Goal: Task Accomplishment & Management: Use online tool/utility

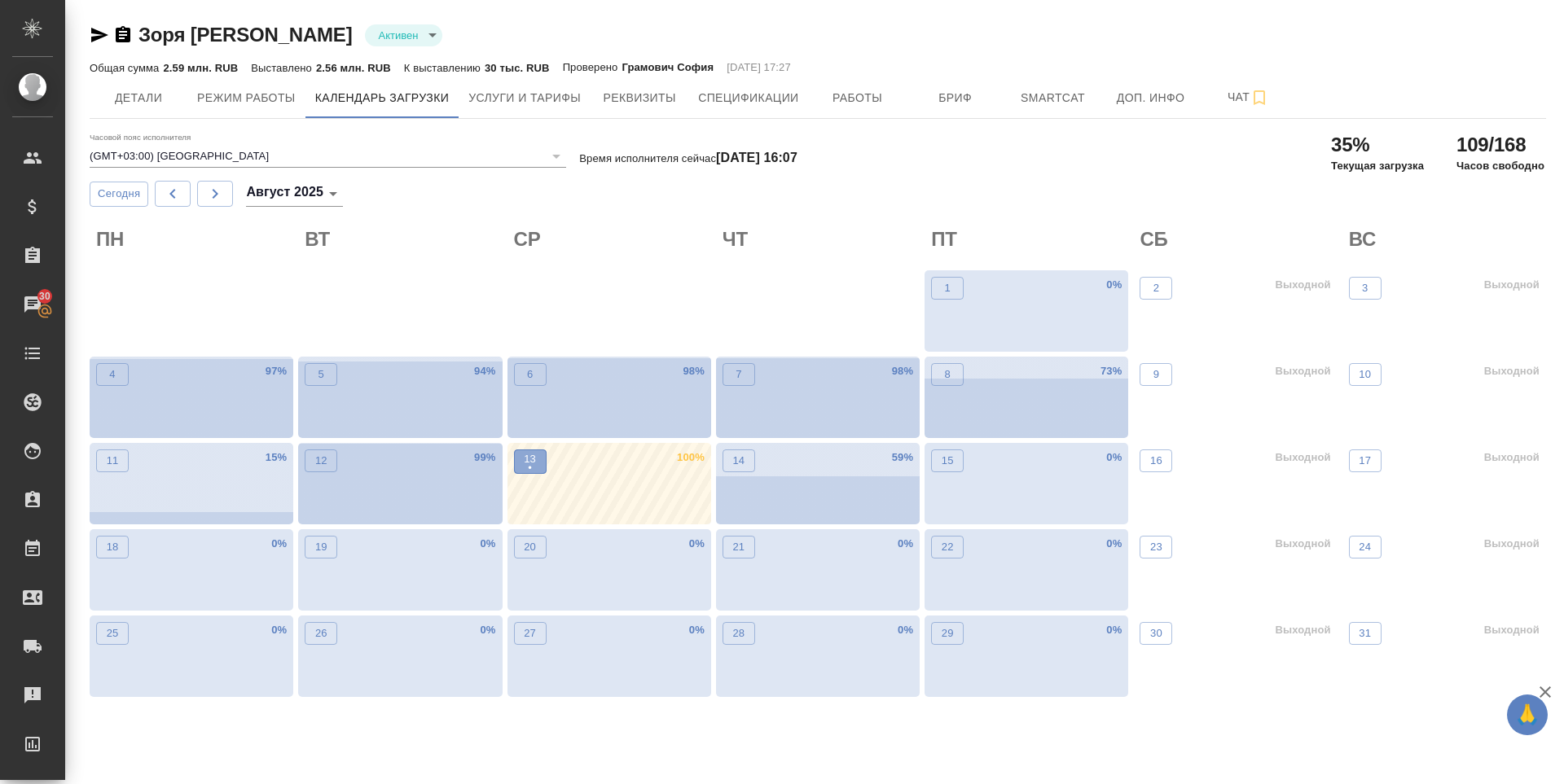
click at [522, 470] on span "13 •" at bounding box center [530, 462] width 17 height 21
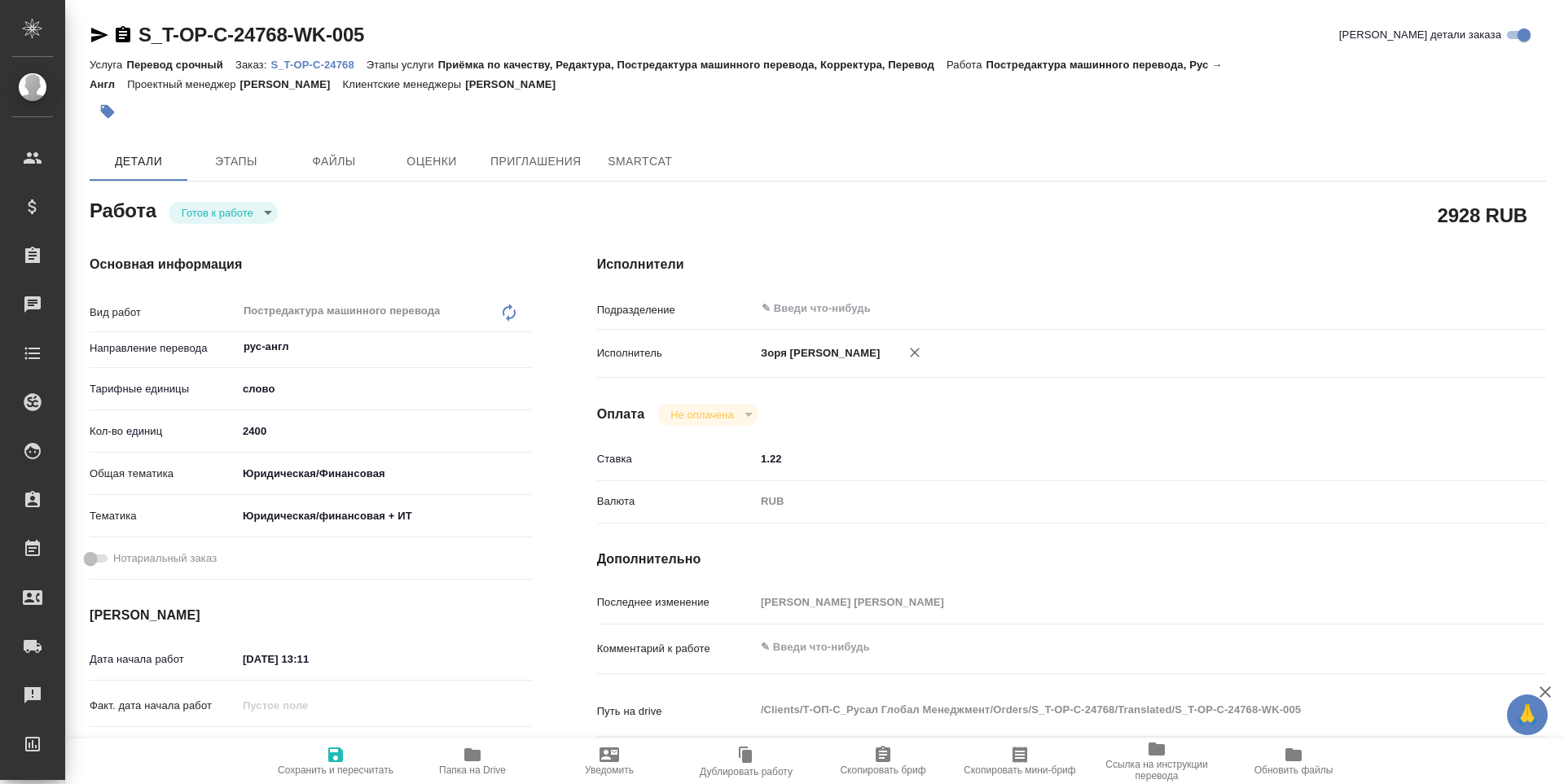
type textarea "x"
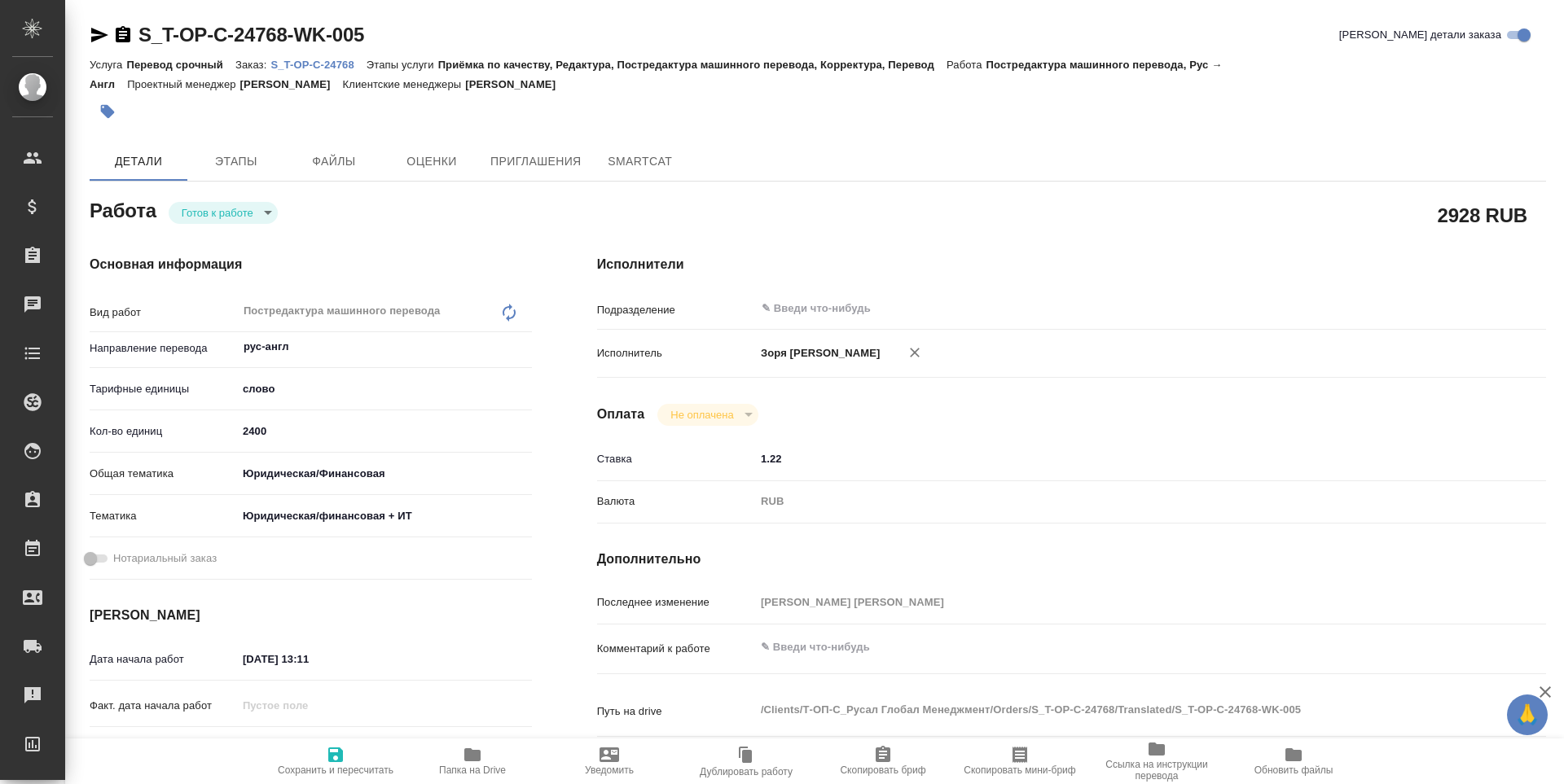
type textarea "x"
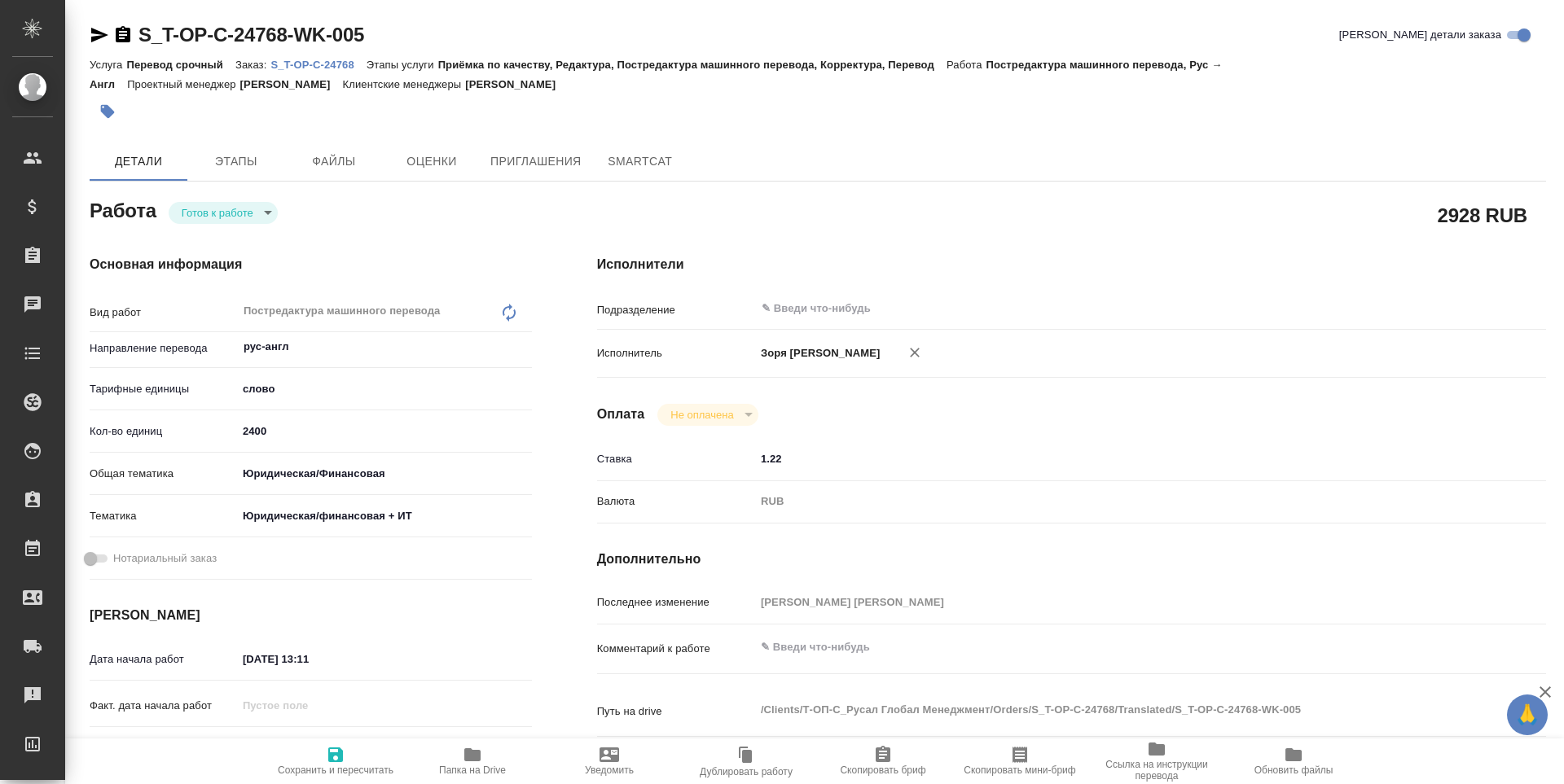
type textarea "x"
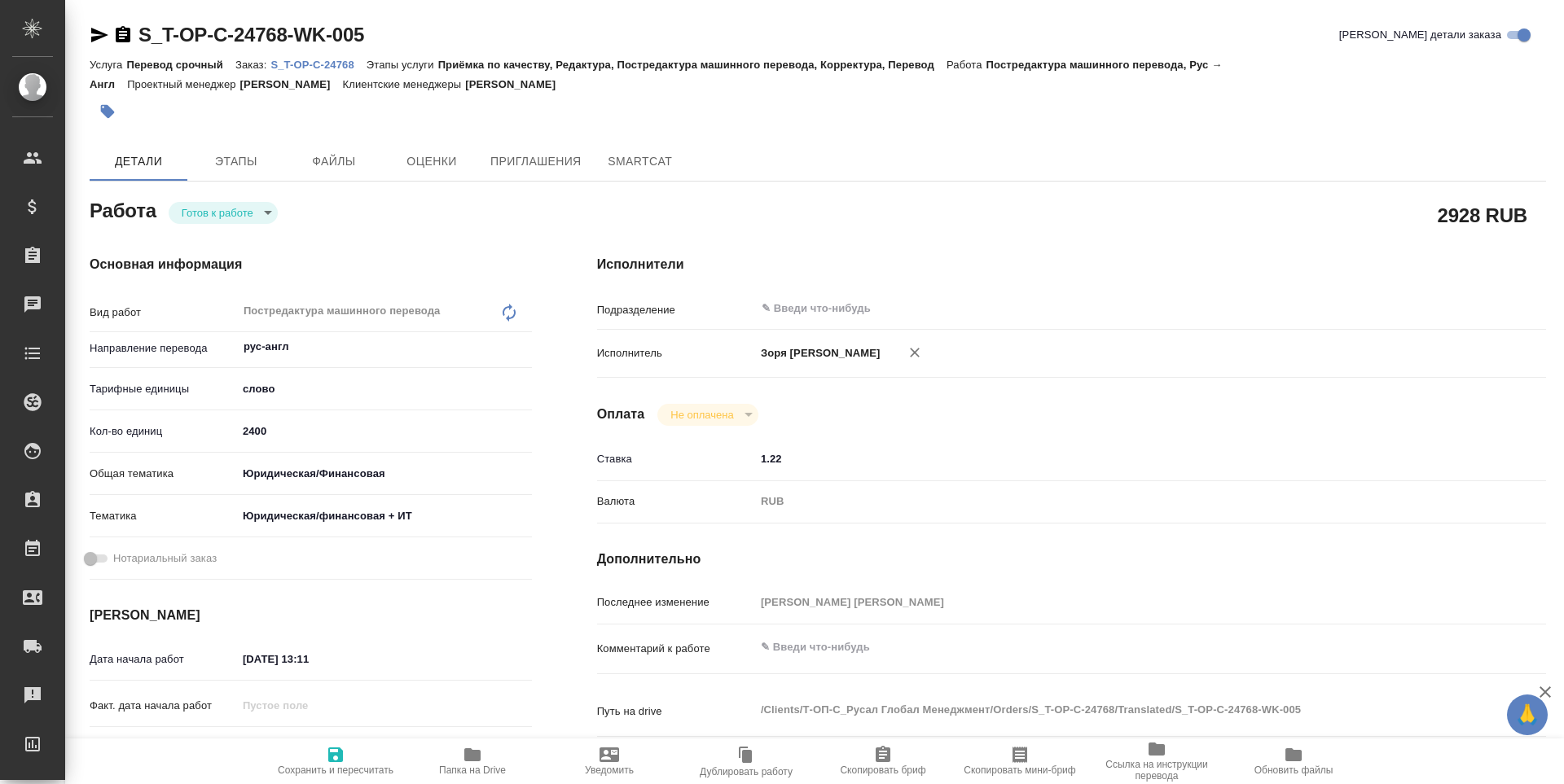
type textarea "x"
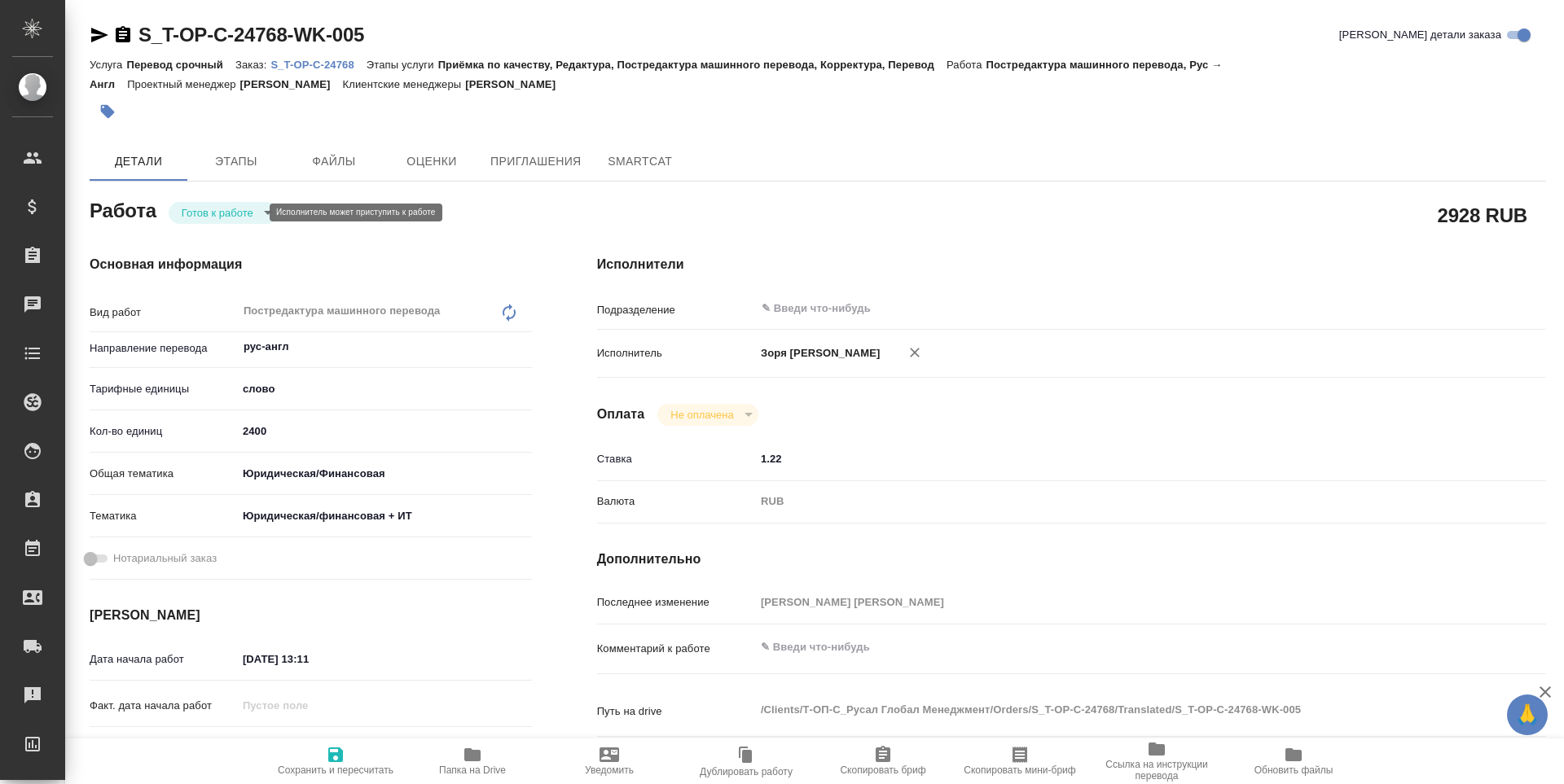
click at [246, 213] on body "🙏 .cls-1 fill:#fff; AWATERA Zoria Tatiana Клиенты Спецификации Заказы Чаты Todo…" at bounding box center [782, 392] width 1564 height 784
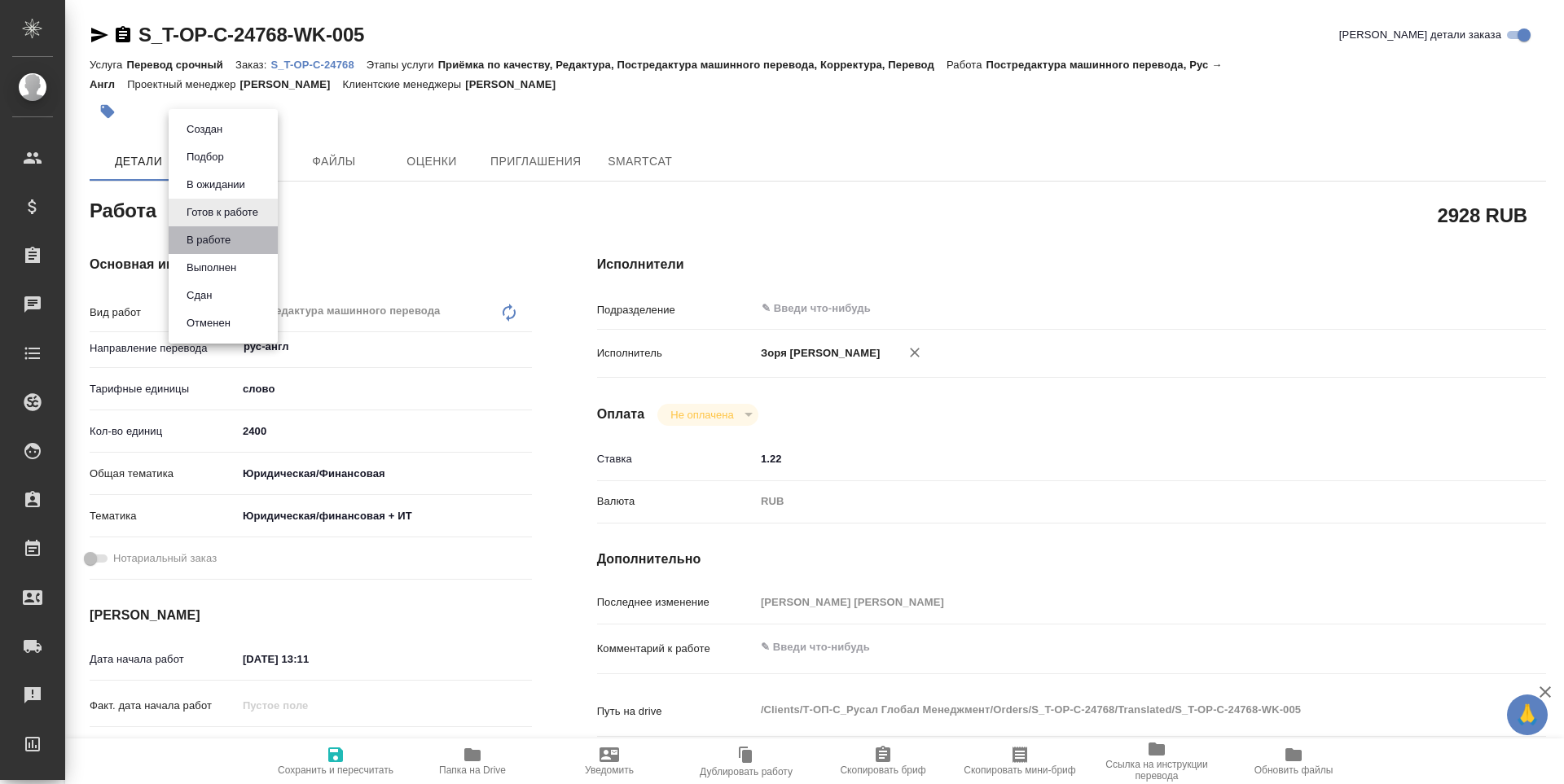
click at [237, 234] on li "В работе" at bounding box center [224, 239] width 109 height 27
type textarea "x"
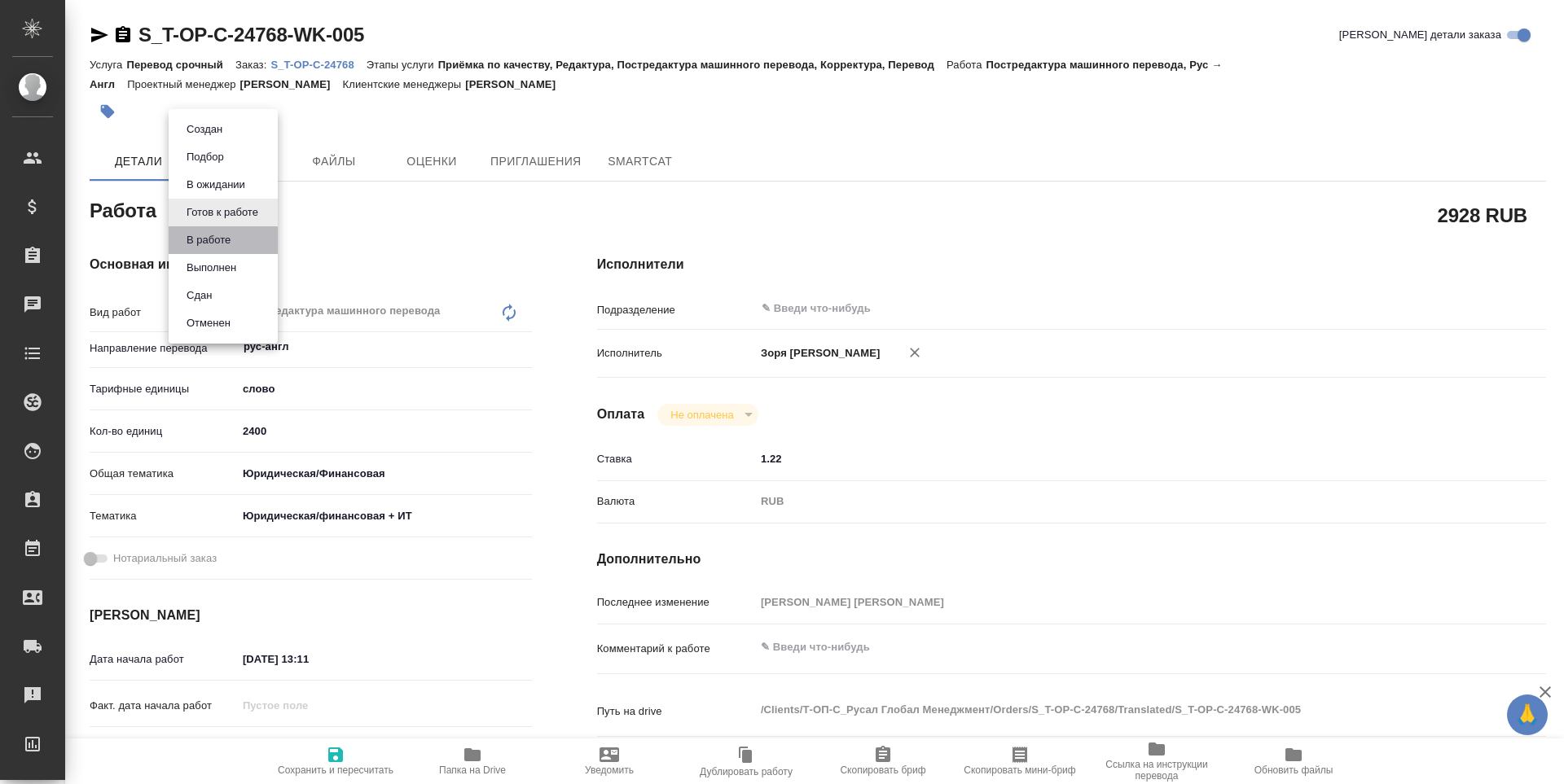
type textarea "x"
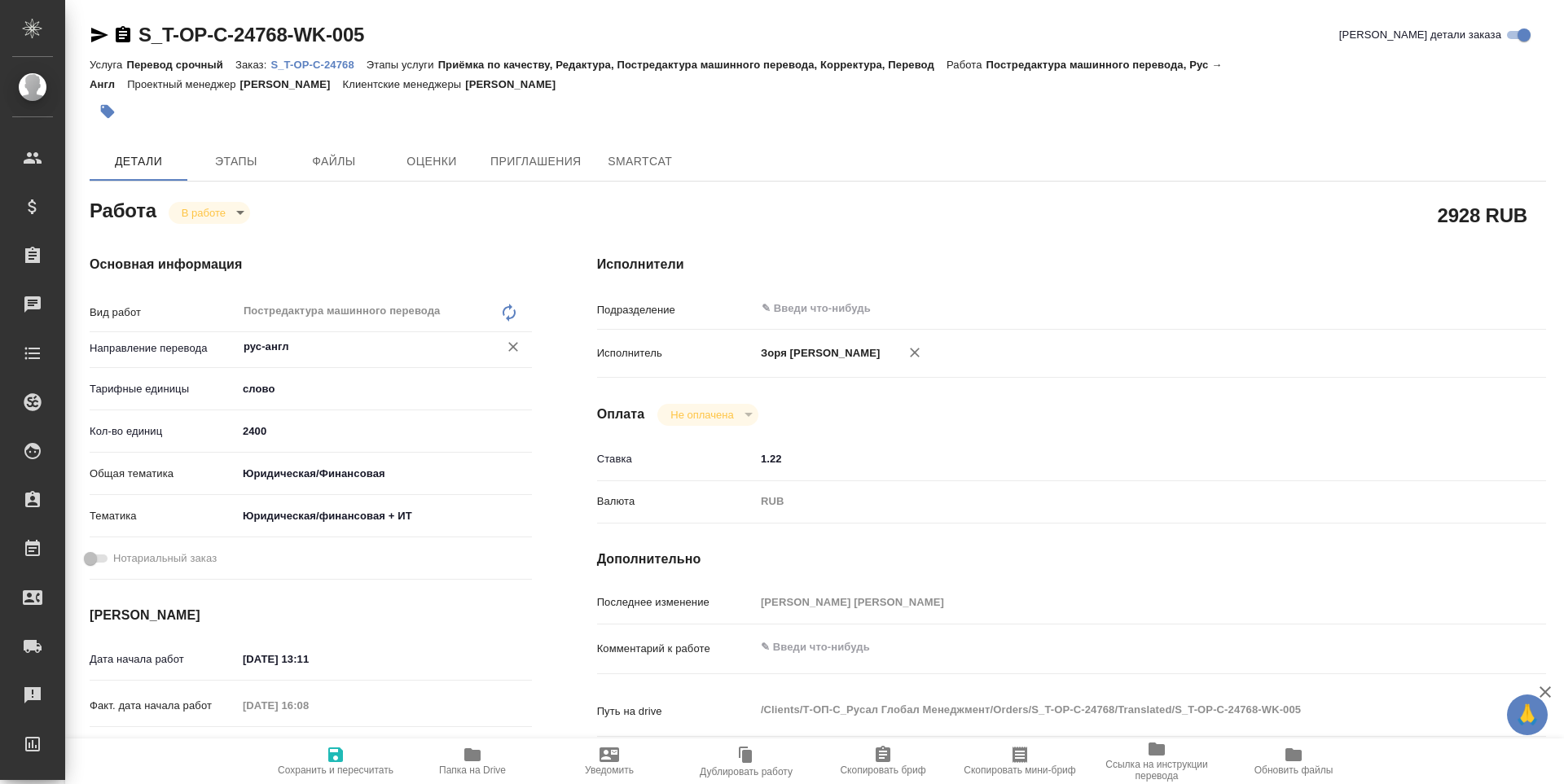
type textarea "x"
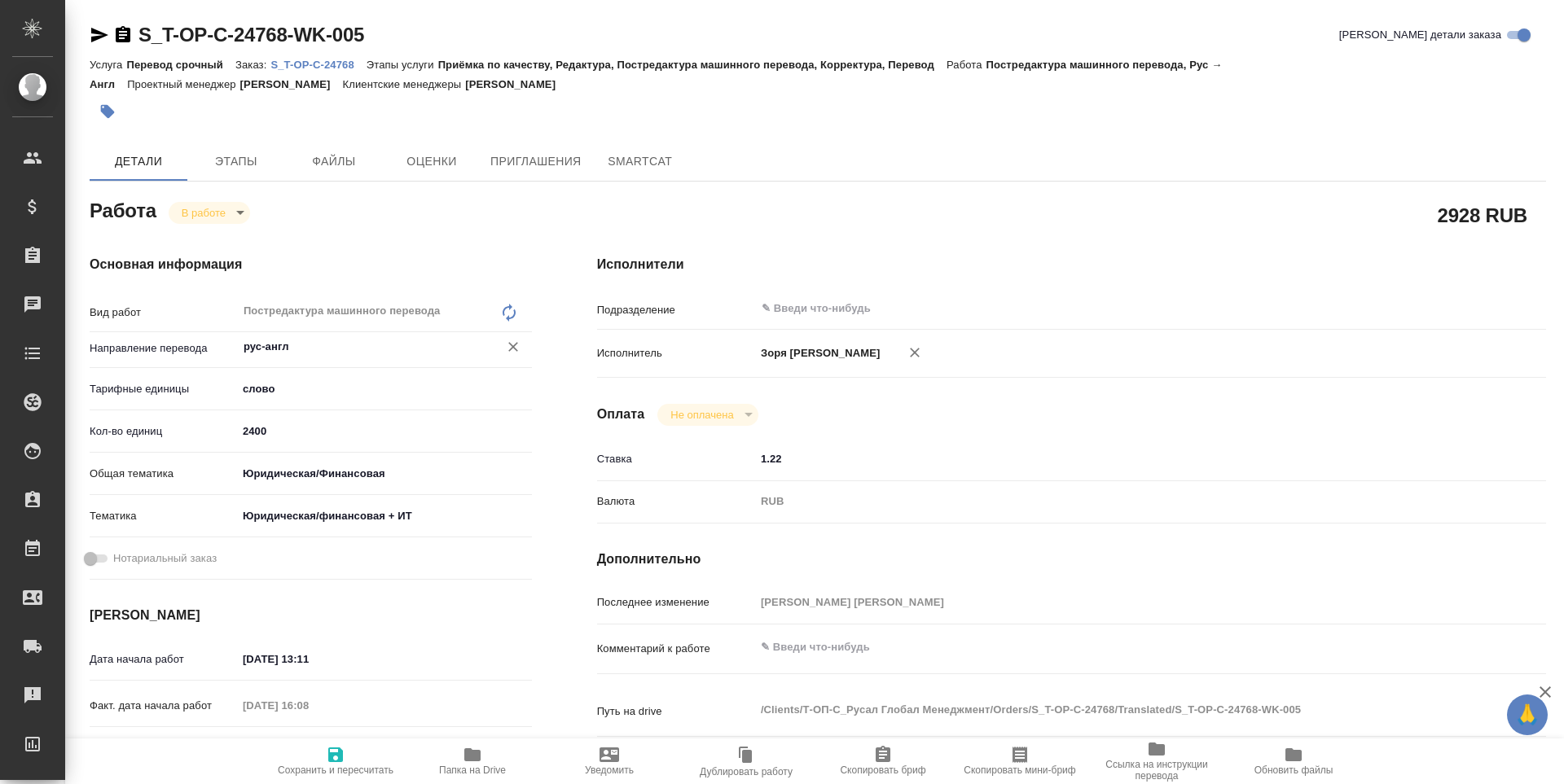
type textarea "x"
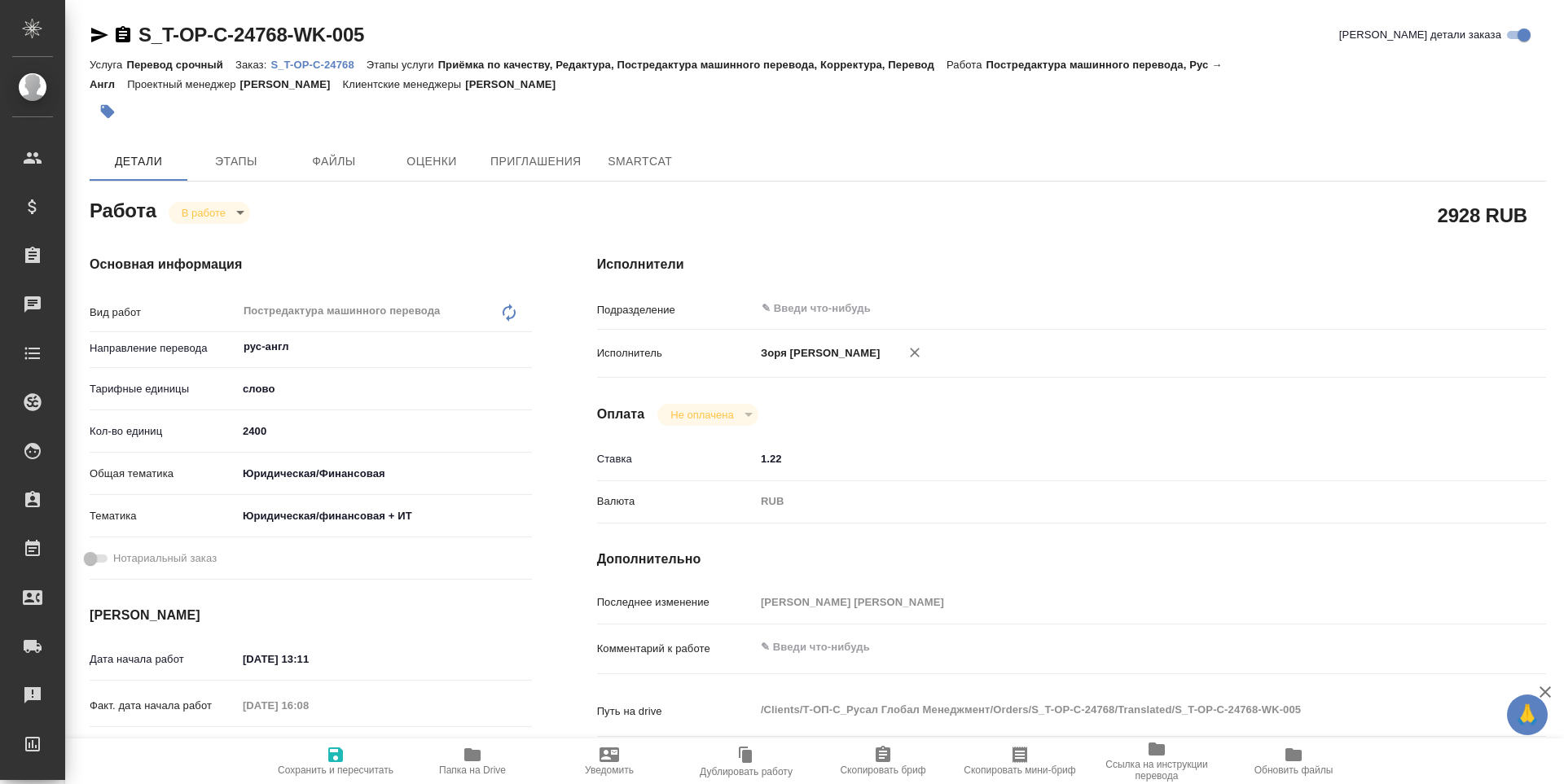
click at [466, 757] on icon "button" at bounding box center [473, 755] width 17 height 13
type textarea "x"
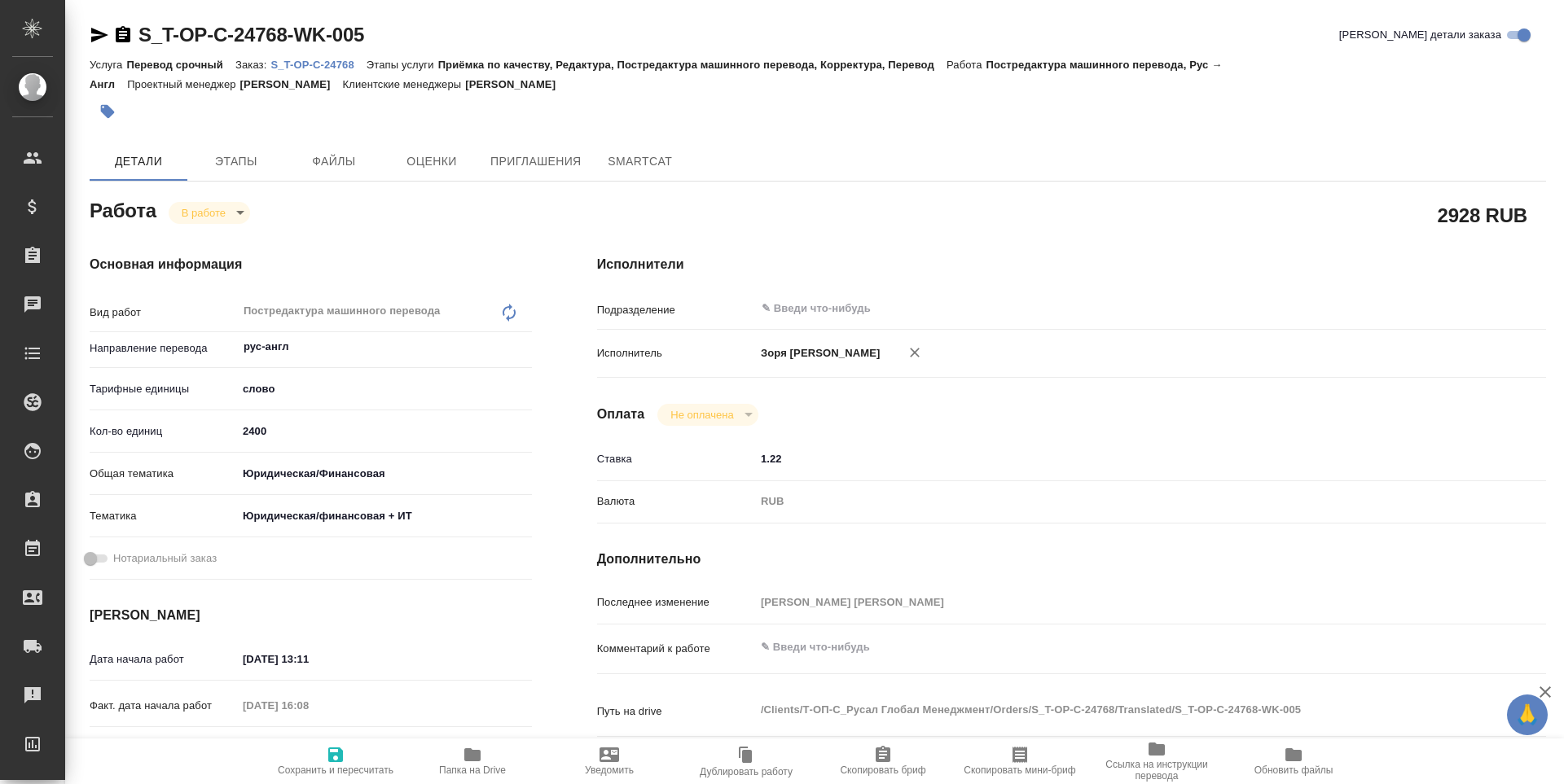
type textarea "x"
